Goal: Information Seeking & Learning: Learn about a topic

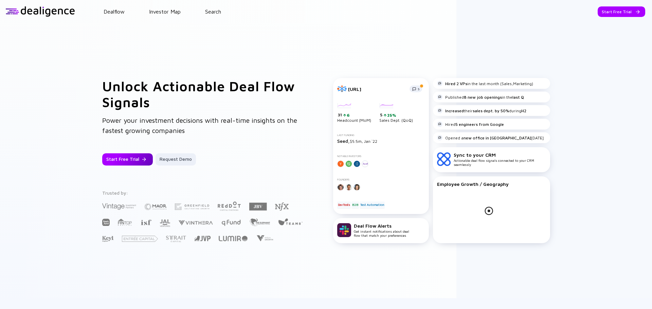
click at [142, 159] on div at bounding box center [144, 160] width 4 height 4
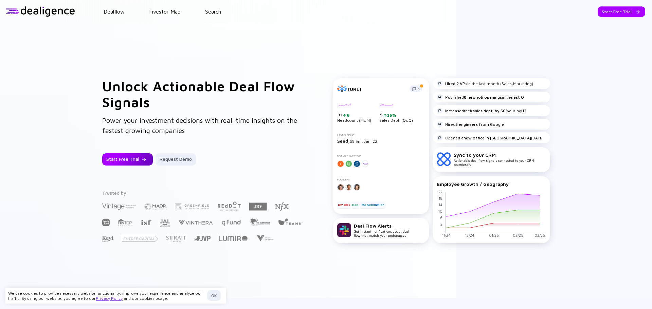
click at [131, 160] on div "Start Free Trial" at bounding box center [127, 159] width 51 height 12
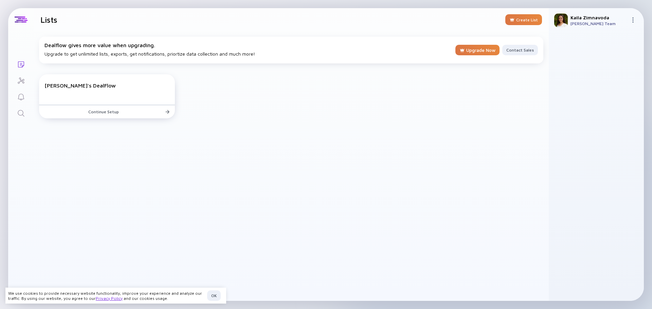
click at [22, 112] on icon "Search" at bounding box center [21, 113] width 8 height 8
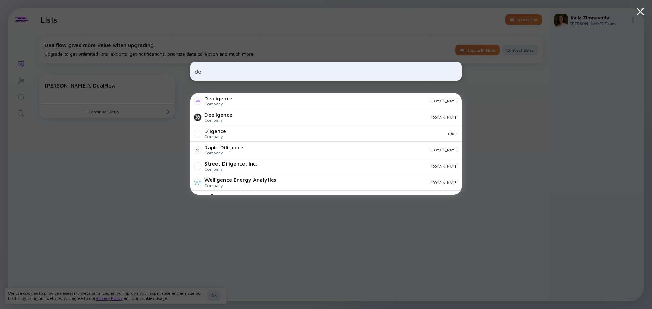
type input "d"
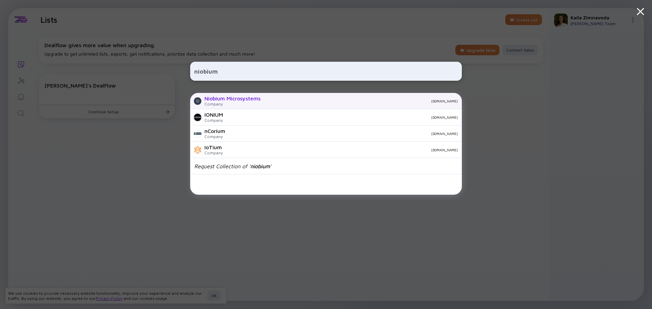
type input "niobium"
click at [236, 102] on div "Company" at bounding box center [232, 104] width 56 height 5
